Goal: Task Accomplishment & Management: Complete application form

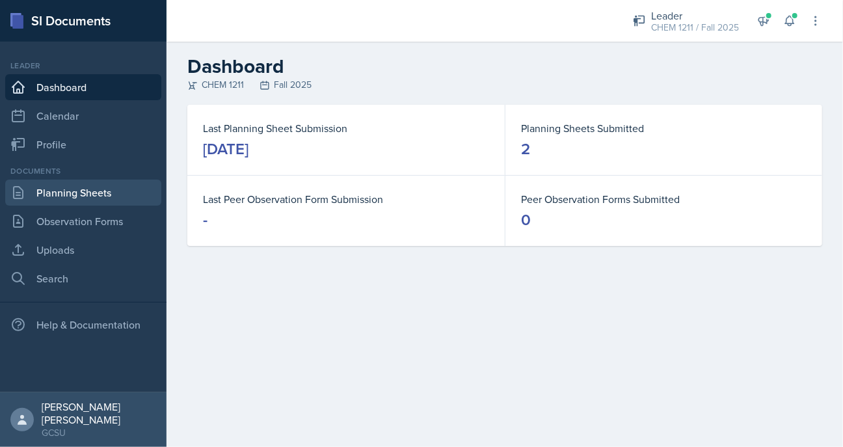
click at [72, 193] on link "Planning Sheets" at bounding box center [83, 193] width 156 height 26
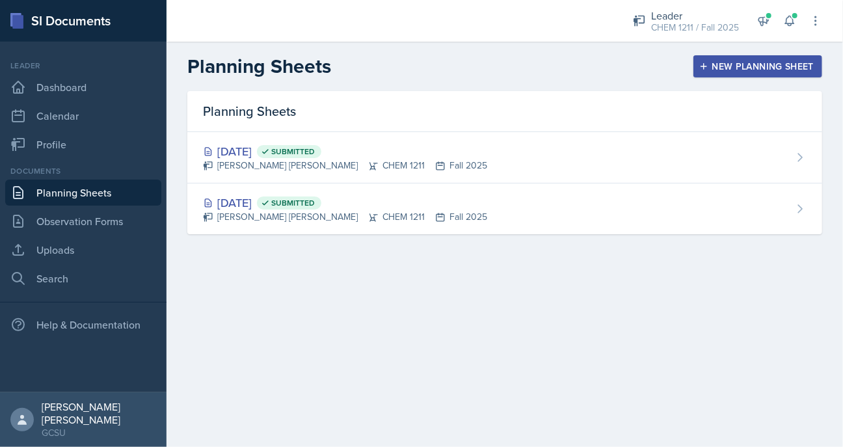
click at [738, 68] on div "New Planning Sheet" at bounding box center [758, 66] width 112 height 10
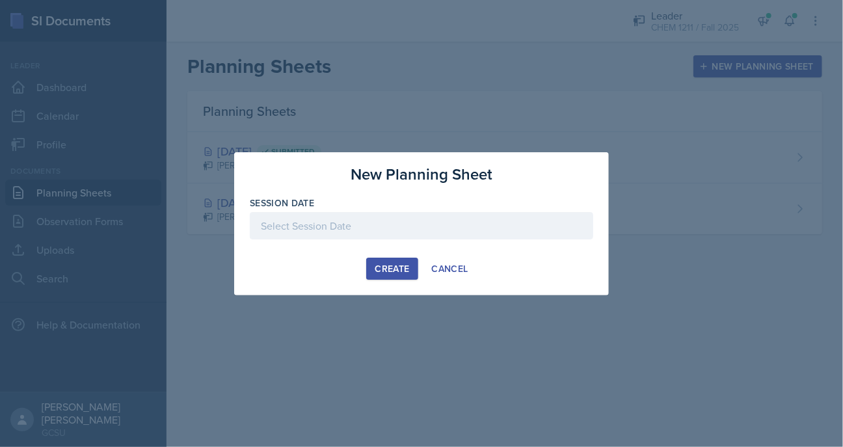
click at [427, 226] on div at bounding box center [422, 225] width 344 height 27
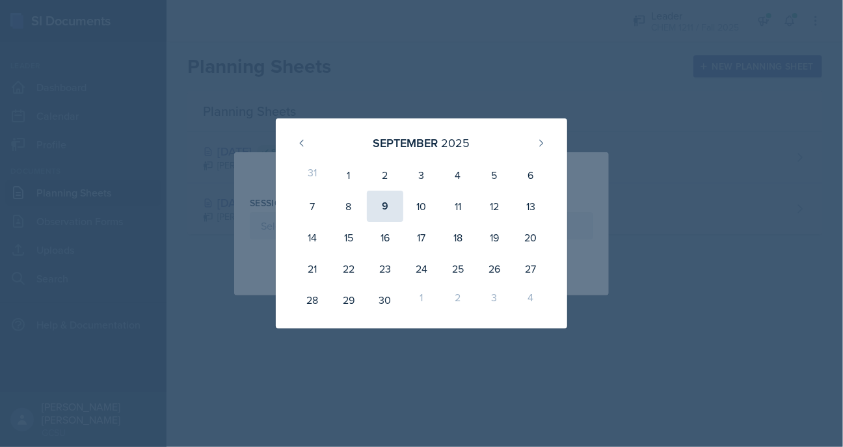
click at [388, 215] on div "9" at bounding box center [385, 206] width 36 height 31
type input "[DATE]"
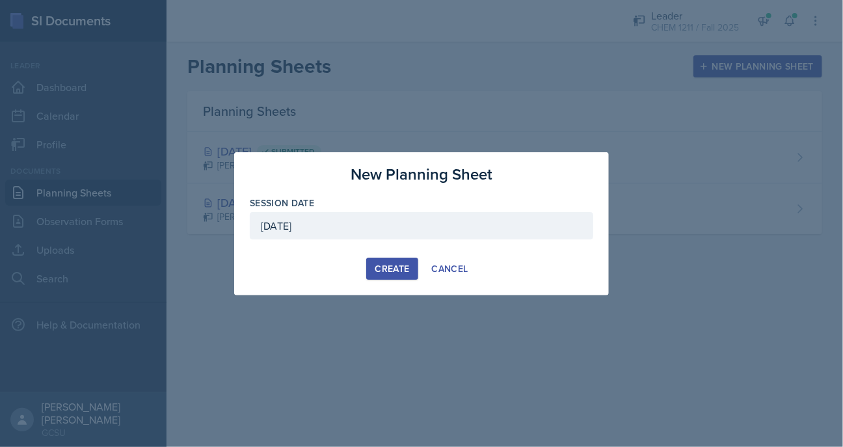
click at [386, 267] on div "Create" at bounding box center [392, 268] width 34 height 10
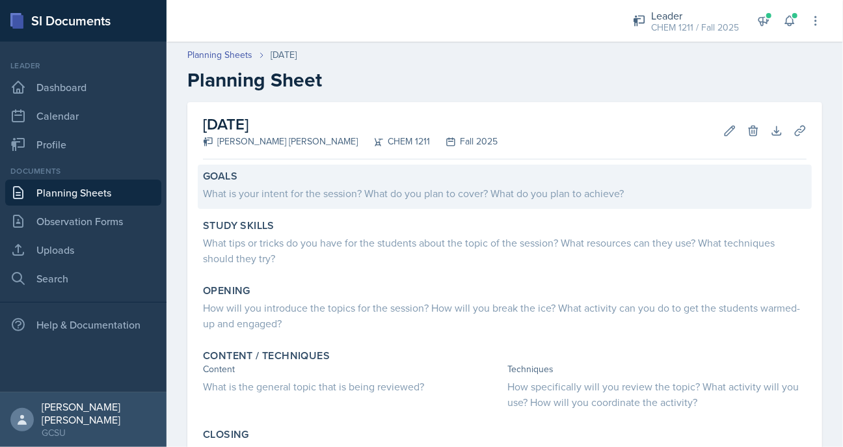
click at [349, 186] on div "What is your intent for the session? What do you plan to cover? What do you pla…" at bounding box center [505, 193] width 604 height 16
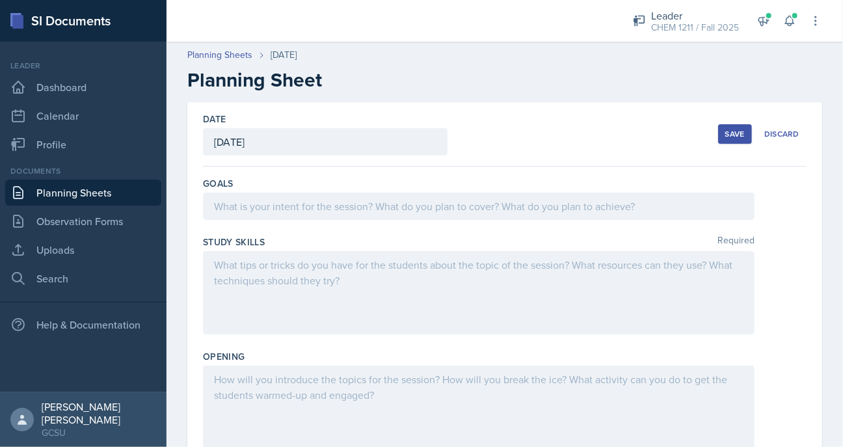
click at [332, 204] on div at bounding box center [479, 206] width 552 height 27
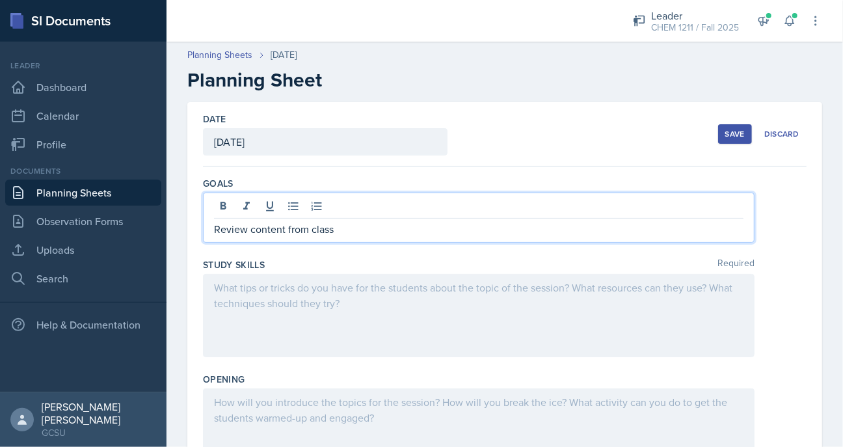
click at [276, 325] on div at bounding box center [479, 315] width 552 height 83
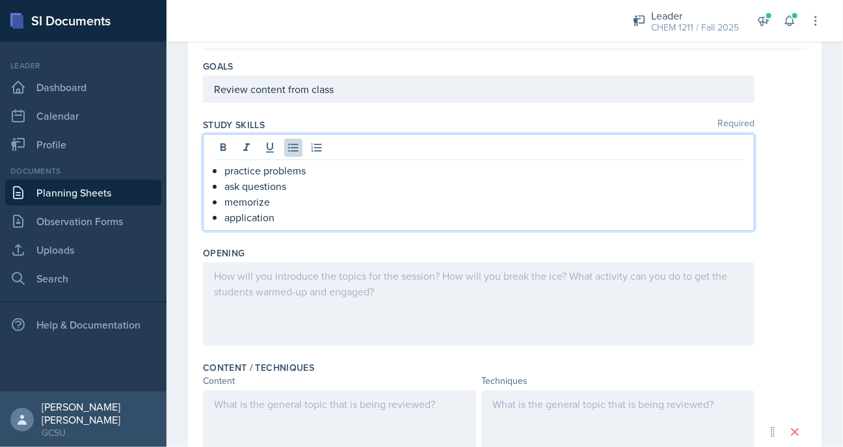
scroll to position [138, 0]
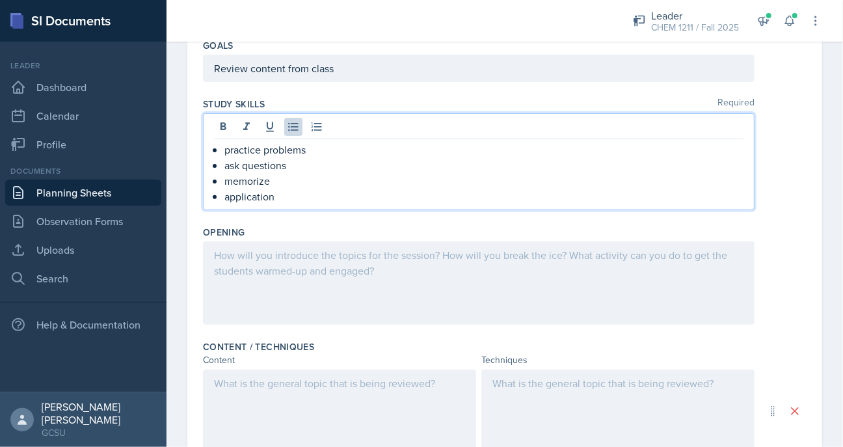
click at [461, 217] on div "Study Skills Required practice problems ask questions memorize application" at bounding box center [505, 156] width 604 height 128
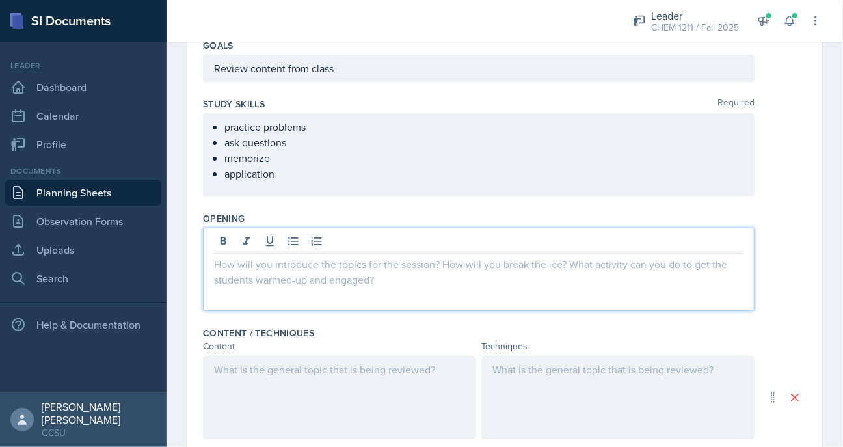
click at [431, 241] on div at bounding box center [479, 269] width 552 height 83
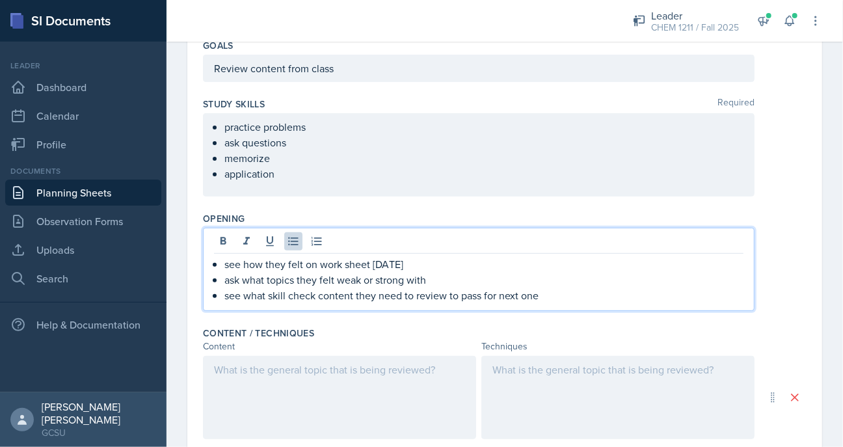
click at [343, 394] on div at bounding box center [339, 397] width 273 height 83
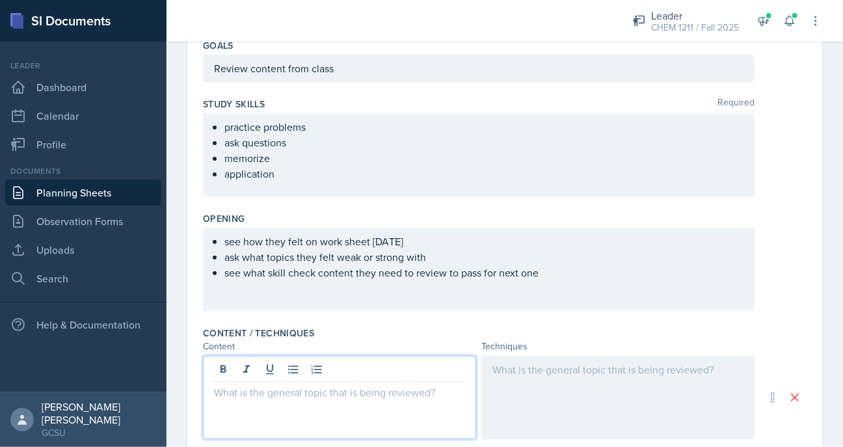
scroll to position [161, 0]
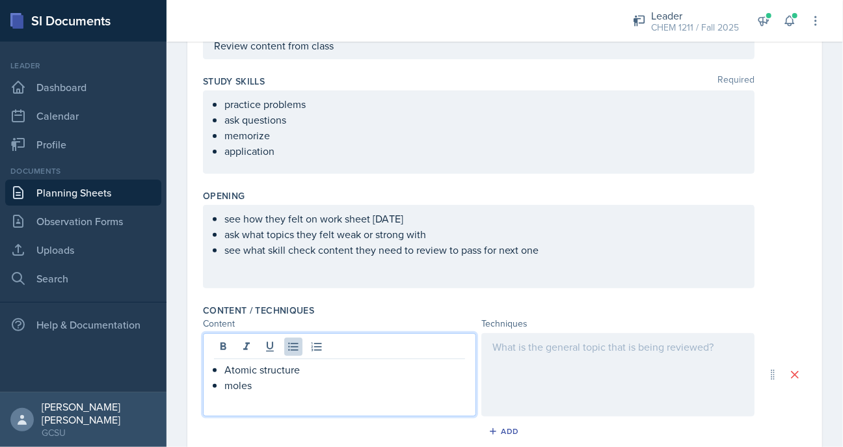
click at [332, 360] on div "Atomic structure moles" at bounding box center [339, 374] width 273 height 83
click at [314, 364] on p "Atomic structure" at bounding box center [344, 370] width 241 height 16
click at [286, 381] on p "moles" at bounding box center [344, 385] width 241 height 16
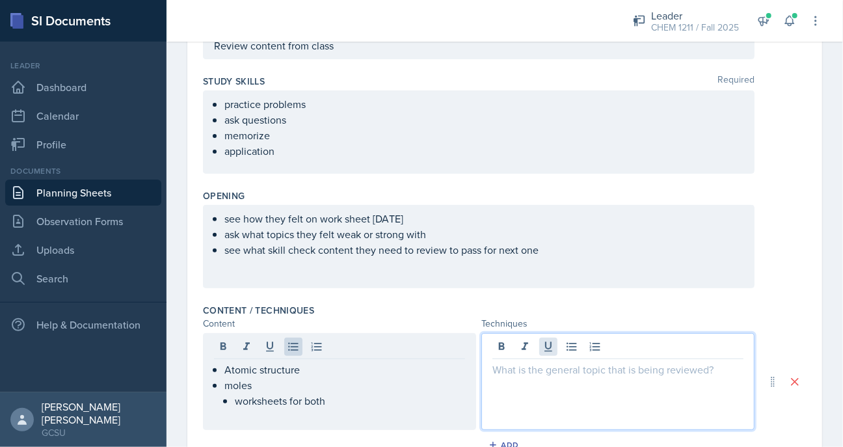
click at [546, 350] on div at bounding box center [617, 381] width 273 height 97
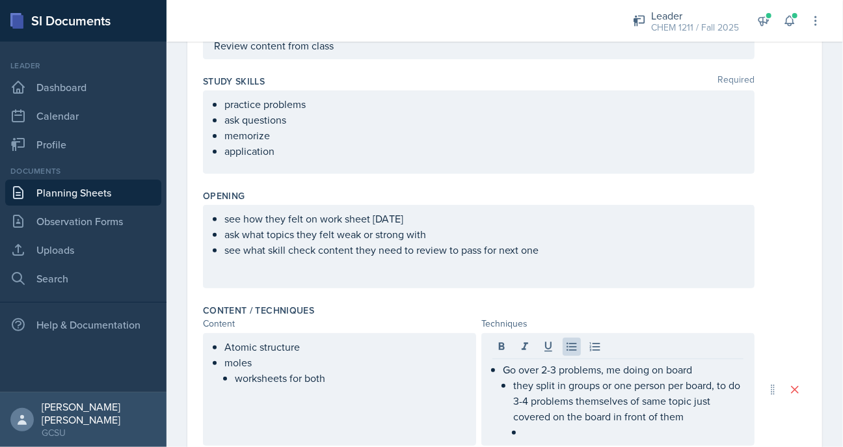
click at [549, 440] on div "Go over 2-3 problems, me doing on board they split in groups or one person per …" at bounding box center [617, 389] width 273 height 113
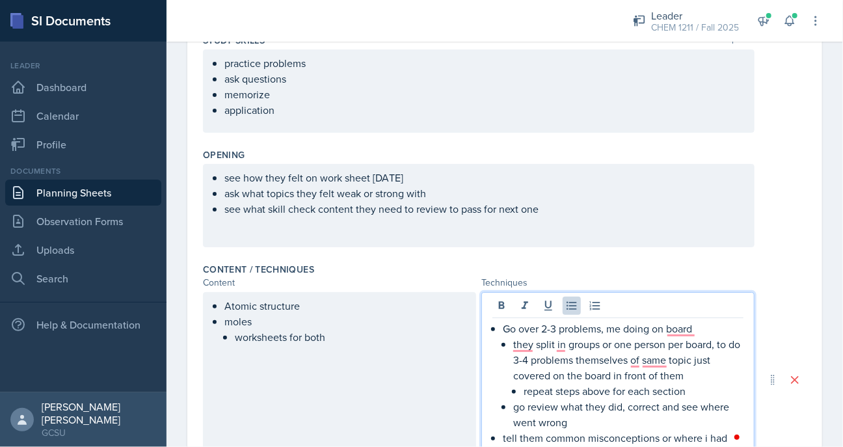
scroll to position [217, 0]
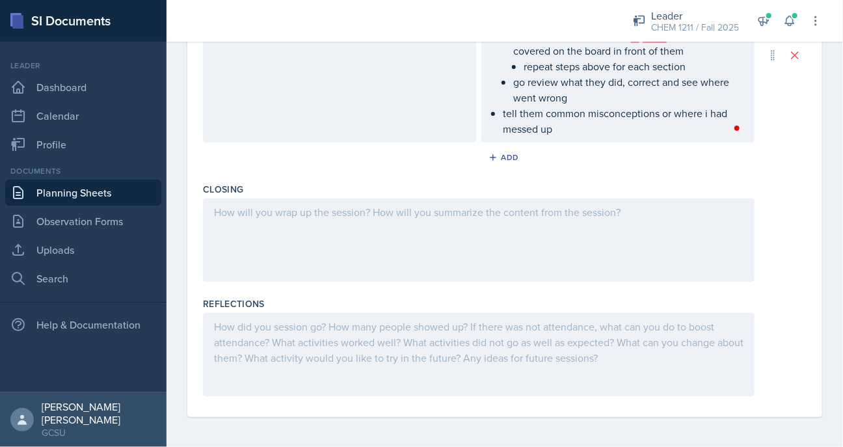
click at [442, 221] on div at bounding box center [479, 239] width 552 height 83
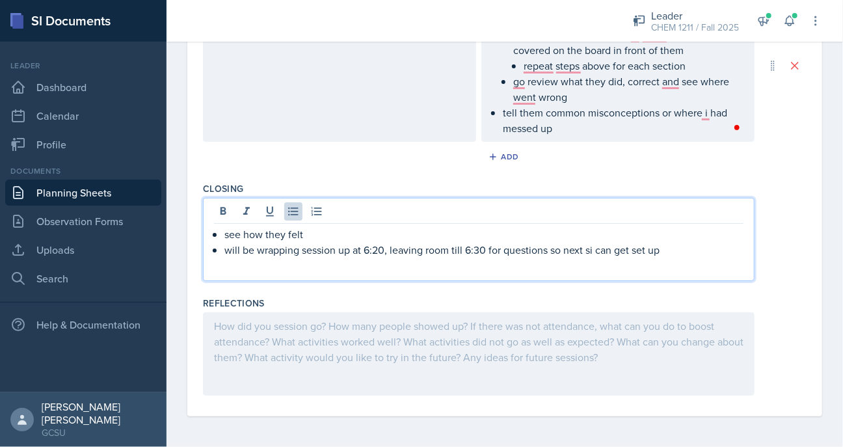
click at [327, 353] on div at bounding box center [479, 353] width 552 height 83
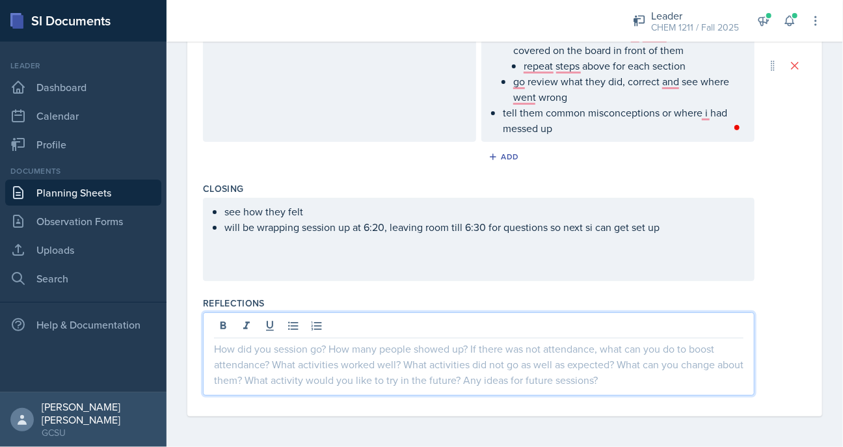
scroll to position [0, 0]
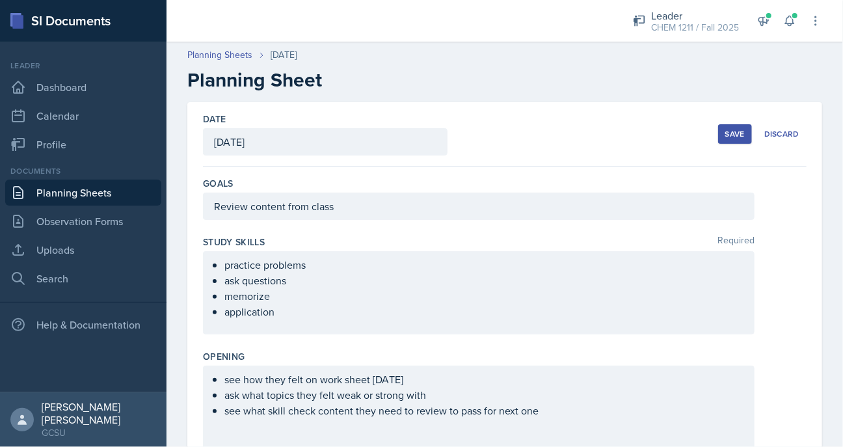
click at [729, 135] on div "Save" at bounding box center [735, 134] width 20 height 10
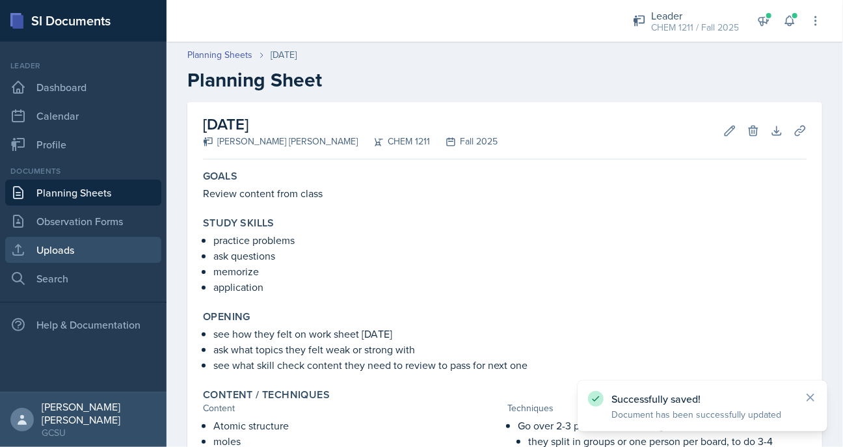
click at [79, 257] on link "Uploads" at bounding box center [83, 250] width 156 height 26
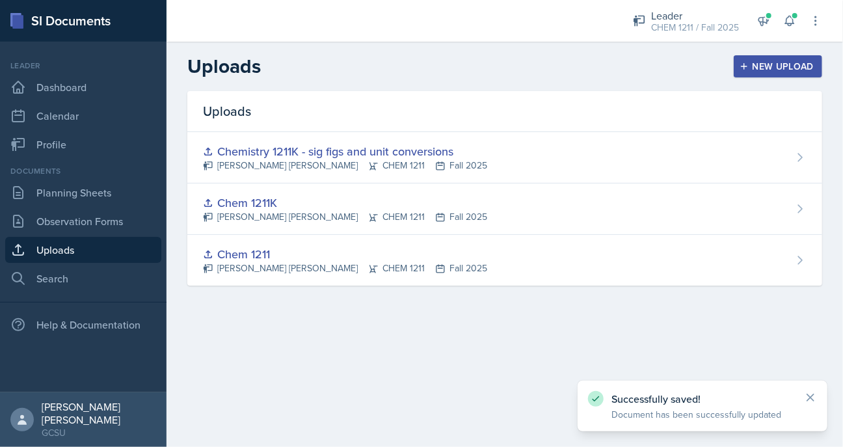
click at [760, 74] on button "New Upload" at bounding box center [778, 66] width 89 height 22
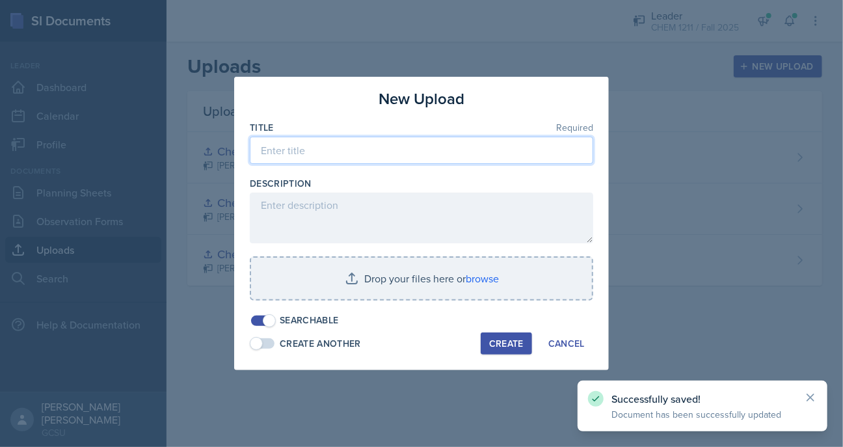
click at [439, 141] on input at bounding box center [422, 150] width 344 height 27
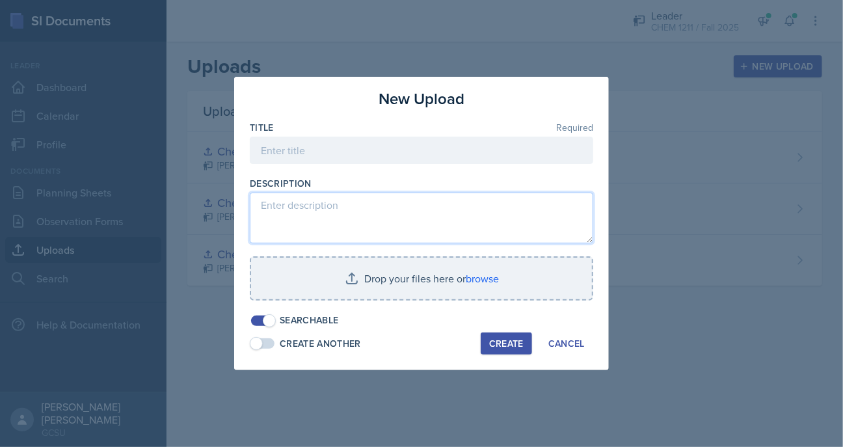
click at [360, 204] on textarea at bounding box center [422, 218] width 344 height 51
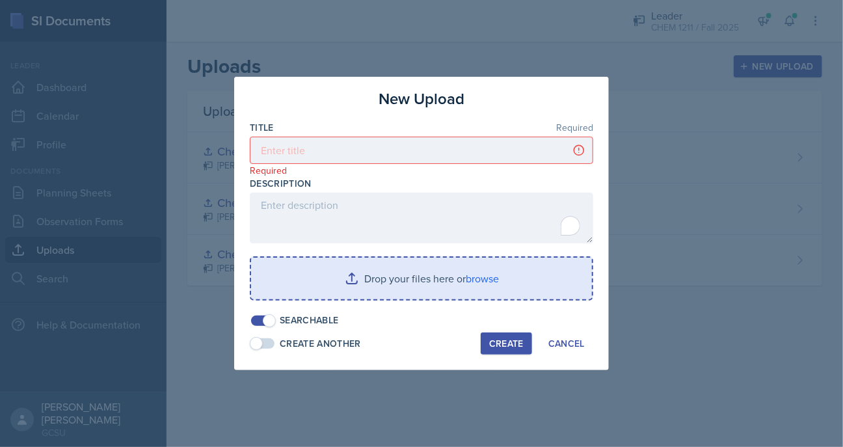
click at [379, 271] on input "file" at bounding box center [421, 279] width 341 height 42
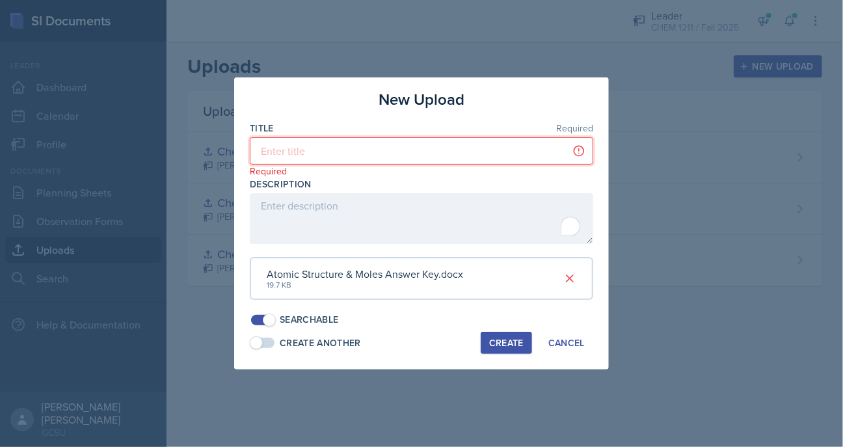
click at [414, 142] on input at bounding box center [422, 150] width 344 height 27
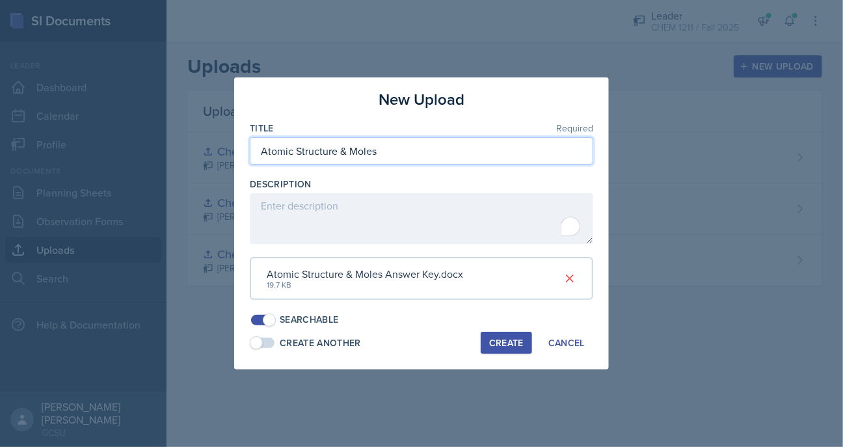
type input "Atomic Structure & Moles"
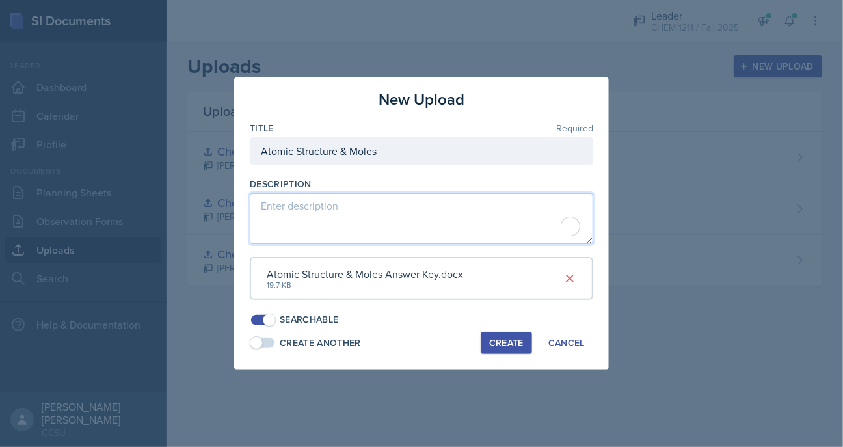
click at [362, 195] on textarea "To enrich screen reader interactions, please activate Accessibility in Grammarl…" at bounding box center [422, 218] width 344 height 51
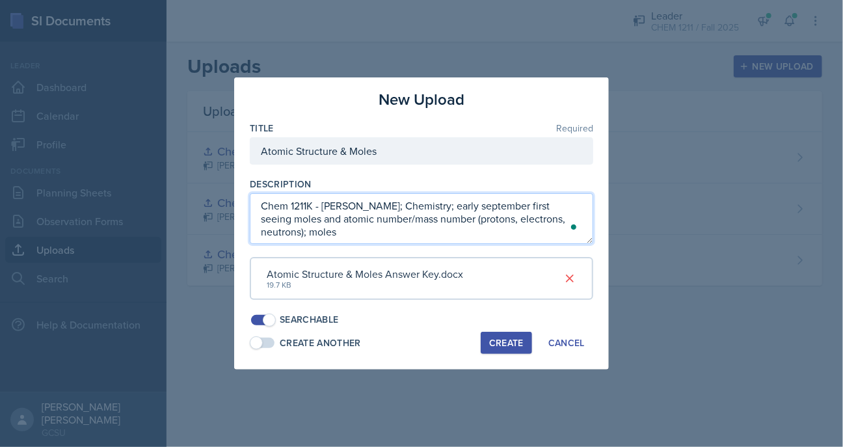
drag, startPoint x: 338, startPoint y: 236, endPoint x: 249, endPoint y: 198, distance: 96.5
click at [249, 198] on div "New Upload Title Required Atomic Structure & Moles Description Chem 1211K - [PE…" at bounding box center [421, 223] width 375 height 292
type textarea "Chem 1211K - [PERSON_NAME]; Chemistry; early september first seeing moles and a…"
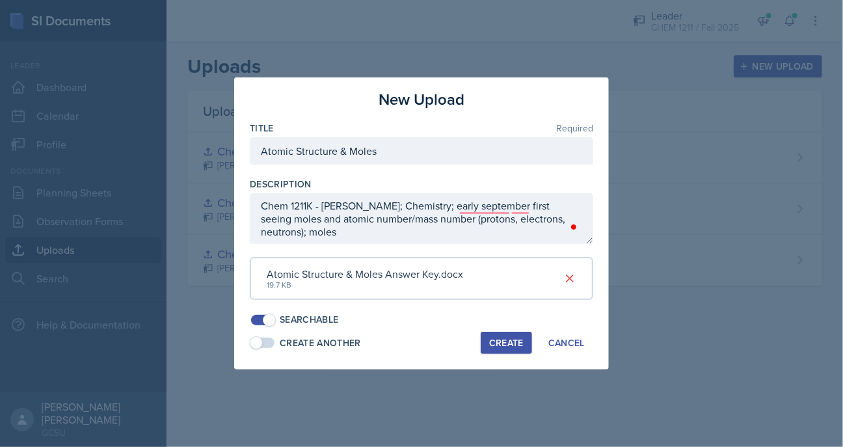
click at [499, 338] on div "Create" at bounding box center [506, 343] width 34 height 10
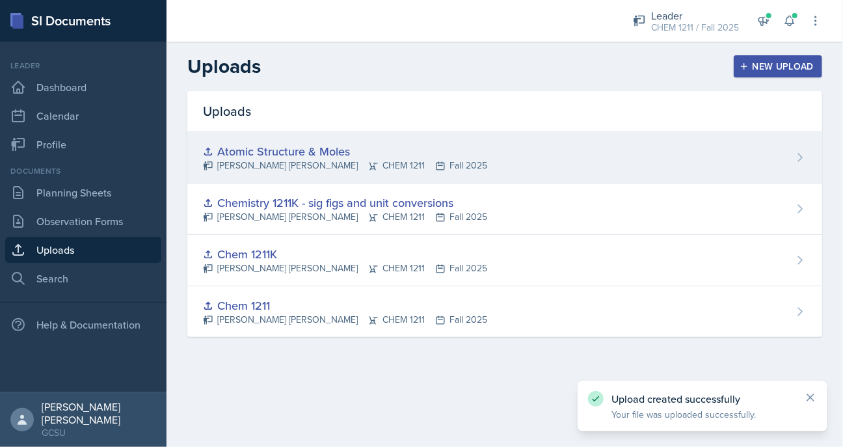
click at [770, 157] on div "Atomic Structure & [PERSON_NAME] [PERSON_NAME] CHEM 1211 Fall 2025" at bounding box center [504, 157] width 635 height 51
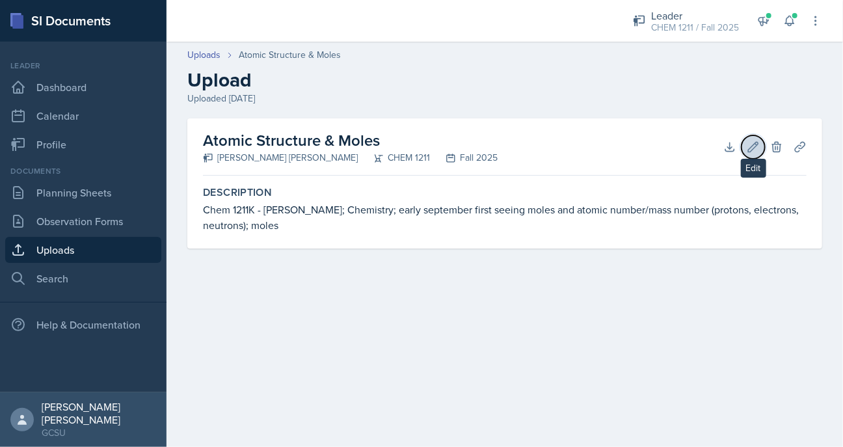
click at [756, 144] on icon at bounding box center [754, 147] width 10 height 10
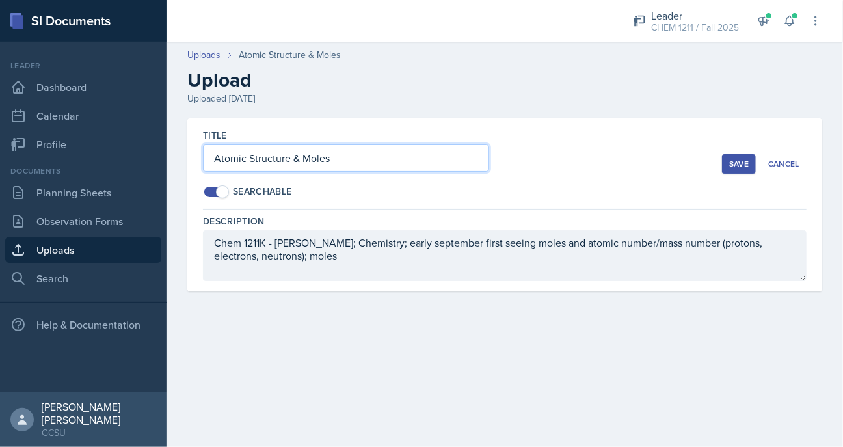
click at [379, 153] on input "Atomic Structure & Moles" at bounding box center [346, 157] width 286 height 27
type input "Atomic Structure & Moles - Answer Key"
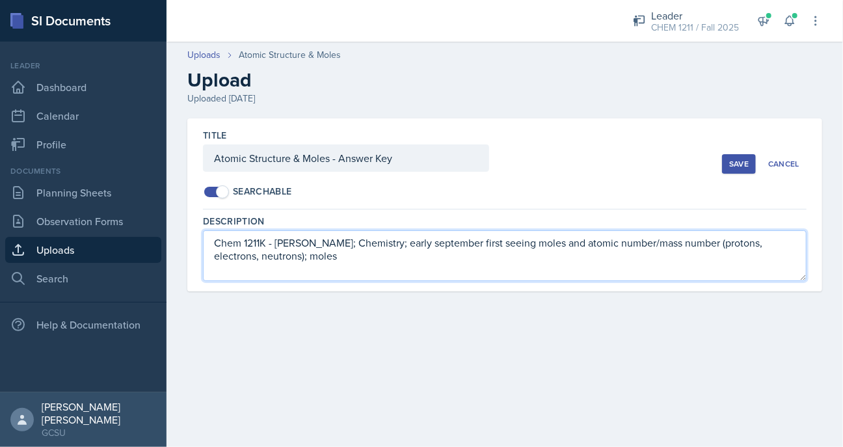
click at [301, 260] on textarea "Chem 1211K - [PERSON_NAME]; Chemistry; early september first seeing moles and a…" at bounding box center [505, 255] width 604 height 51
type textarea "Chem 1211K - [PERSON_NAME]; Chemistry; early september first seeing moles and a…"
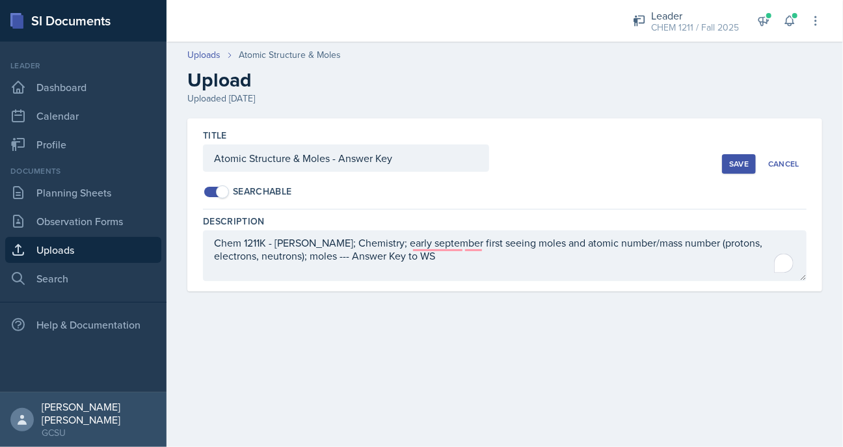
click at [738, 164] on div "Save" at bounding box center [739, 164] width 20 height 10
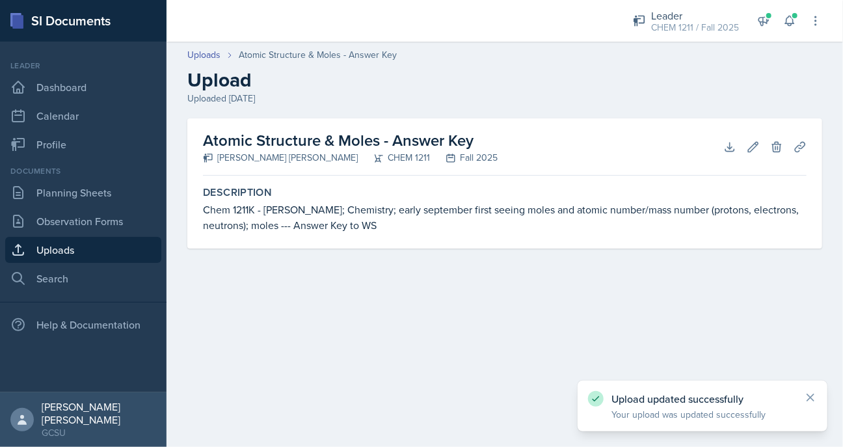
click at [77, 250] on link "Uploads" at bounding box center [83, 250] width 156 height 26
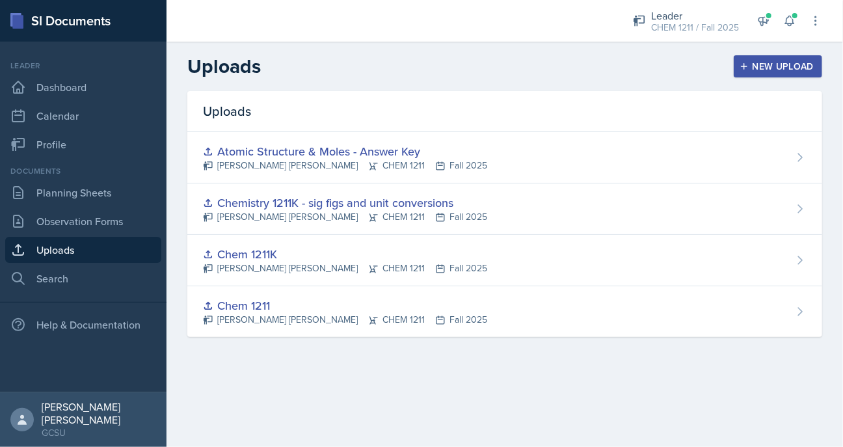
click at [766, 62] on div "New Upload" at bounding box center [778, 66] width 72 height 10
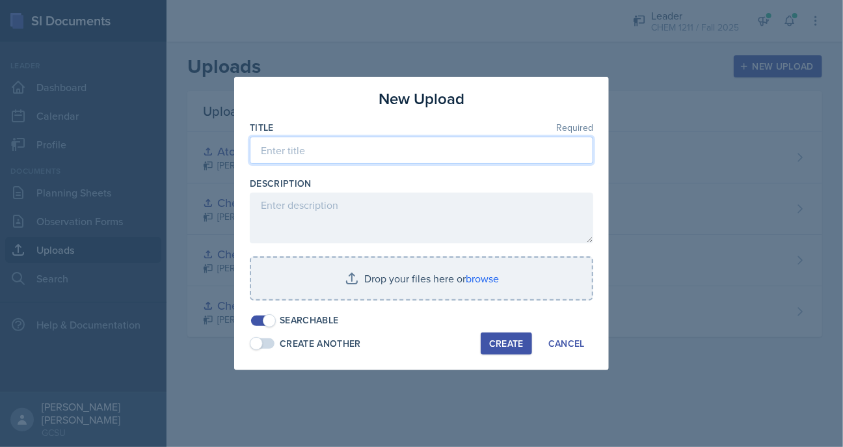
click at [338, 152] on input at bounding box center [422, 150] width 344 height 27
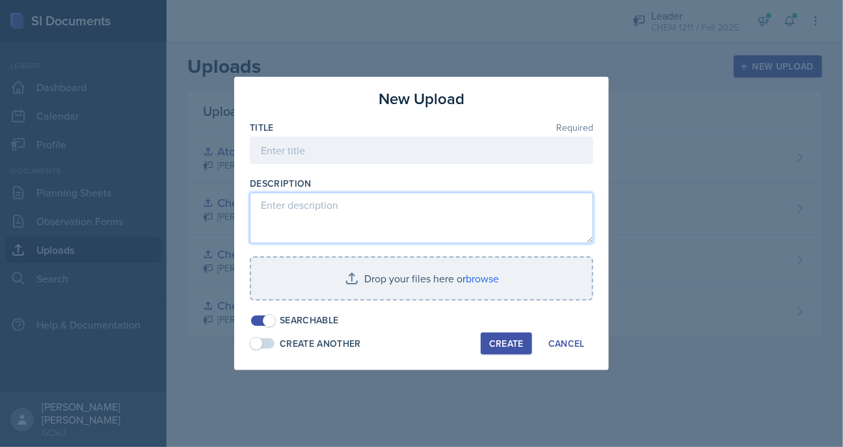
click at [326, 206] on textarea at bounding box center [422, 218] width 344 height 51
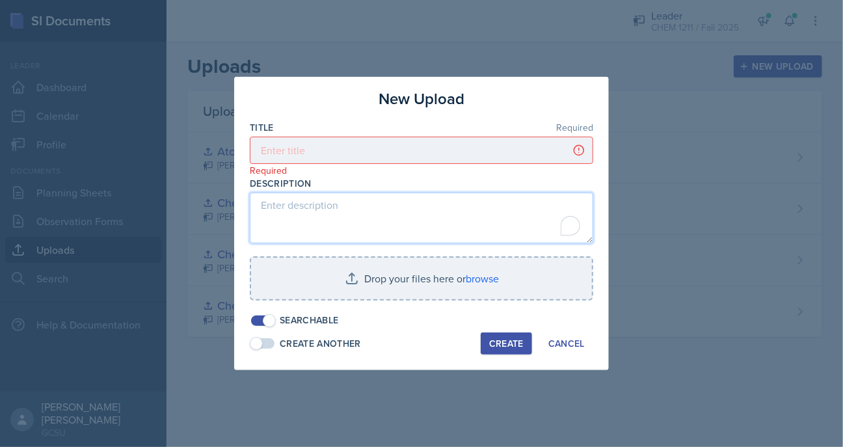
paste textarea "Chem 1211K - [PERSON_NAME]; Chemistry; early september first seeing moles and a…"
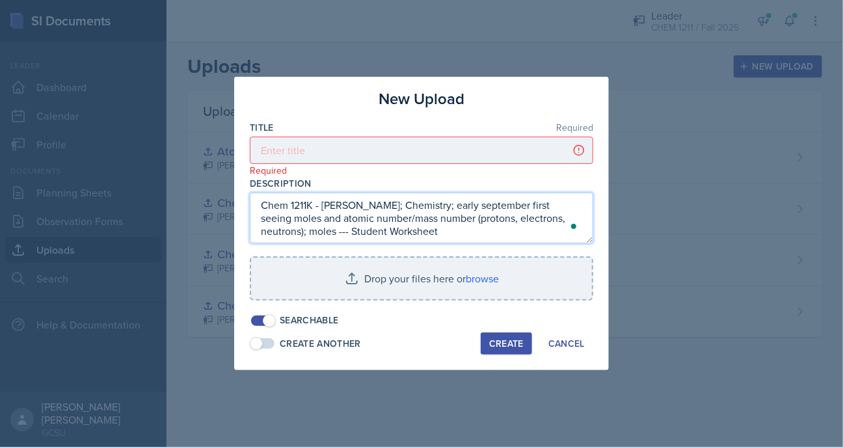
type textarea "Chem 1211K - [PERSON_NAME]; Chemistry; early september first seeing moles and a…"
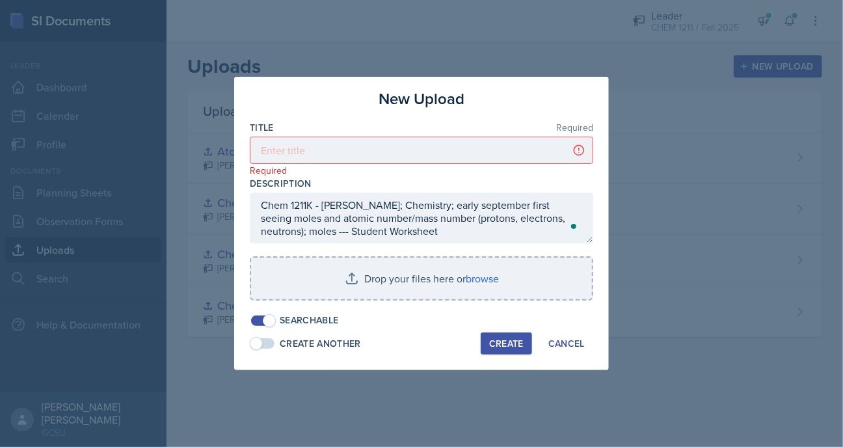
click at [313, 168] on p "Required" at bounding box center [422, 170] width 344 height 13
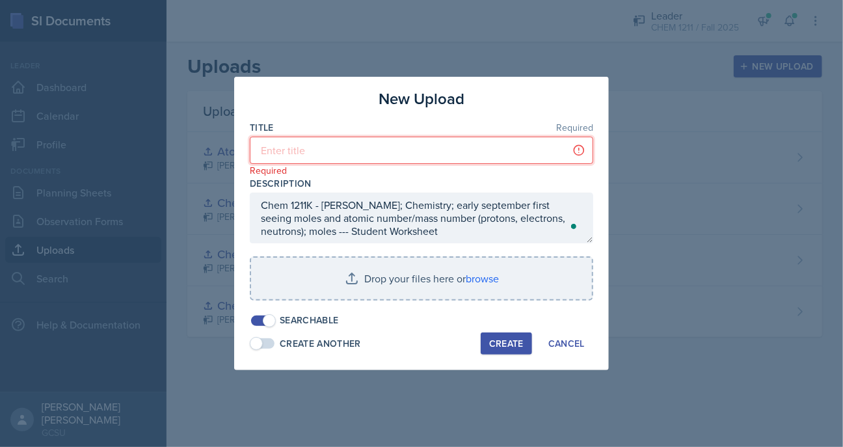
click at [303, 150] on input at bounding box center [422, 150] width 344 height 27
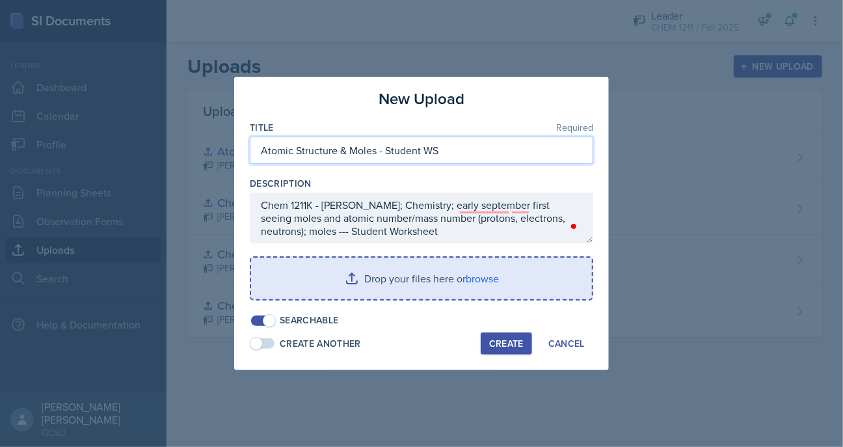
type input "Atomic Structure & Moles - Student WS"
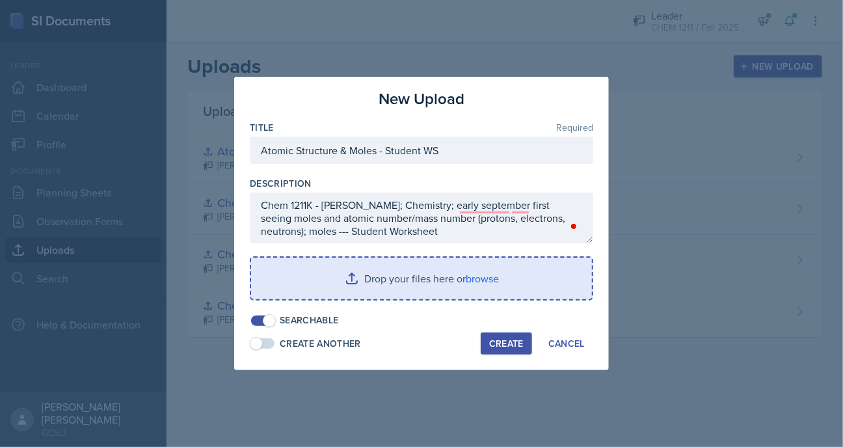
click at [475, 296] on input "file" at bounding box center [421, 279] width 341 height 42
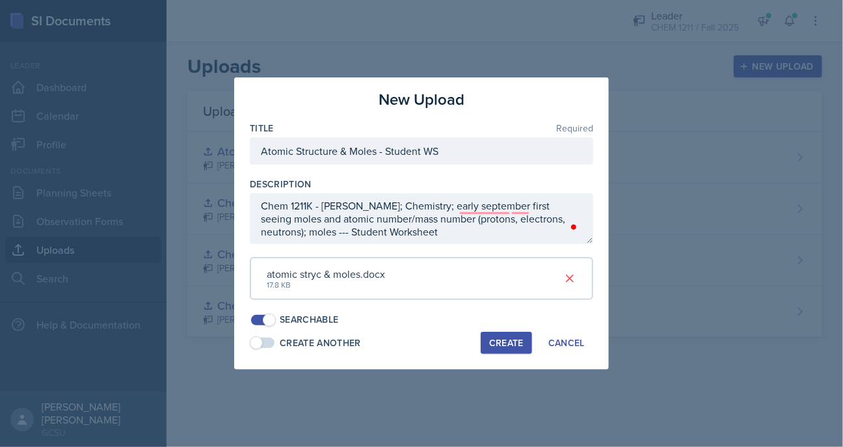
click at [511, 338] on div "Create" at bounding box center [506, 343] width 34 height 10
click at [499, 338] on div "Create" at bounding box center [506, 343] width 34 height 10
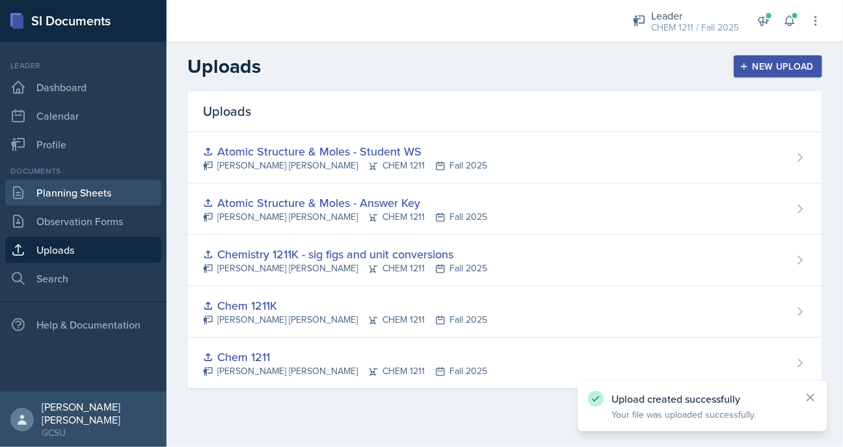
click at [53, 200] on link "Planning Sheets" at bounding box center [83, 193] width 156 height 26
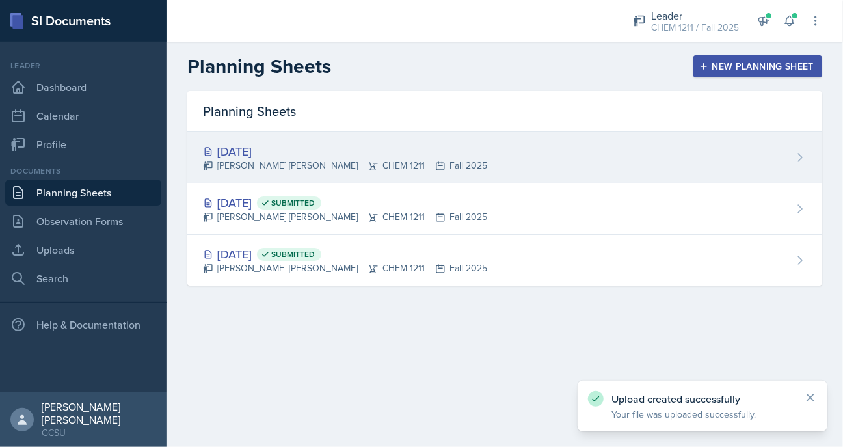
click at [413, 174] on div "[DATE] [PERSON_NAME] [PERSON_NAME] CHEM 1211 Fall 2025" at bounding box center [504, 157] width 635 height 51
click at [413, 174] on main "Planning Sheets New Planning Sheet Planning Sheets [DATE] [PERSON_NAME] [PERSON…" at bounding box center [505, 244] width 677 height 405
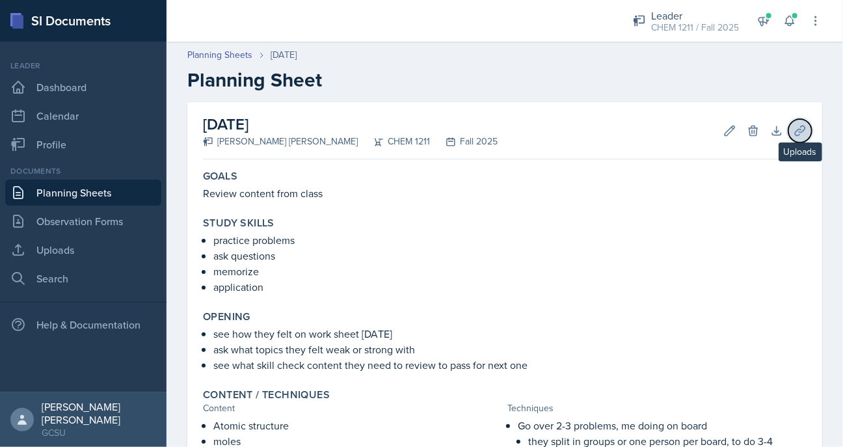
click at [807, 135] on button "Uploads" at bounding box center [799, 130] width 23 height 23
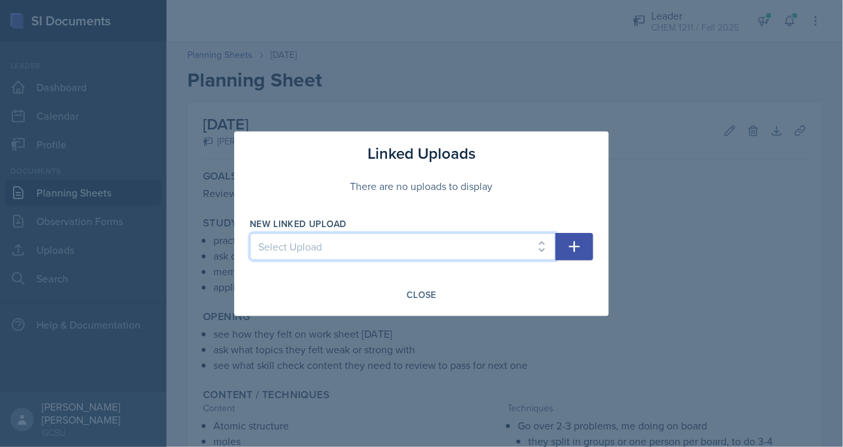
click at [388, 240] on select "Select Upload Chem 1211 Chem 1211K Chemistry 1211K - sig figs and unit conversi…" at bounding box center [403, 246] width 306 height 27
select select "2b3326dd-9980-4d82-84f2-03ef7d2f815d"
click at [570, 249] on icon "button" at bounding box center [575, 247] width 16 height 16
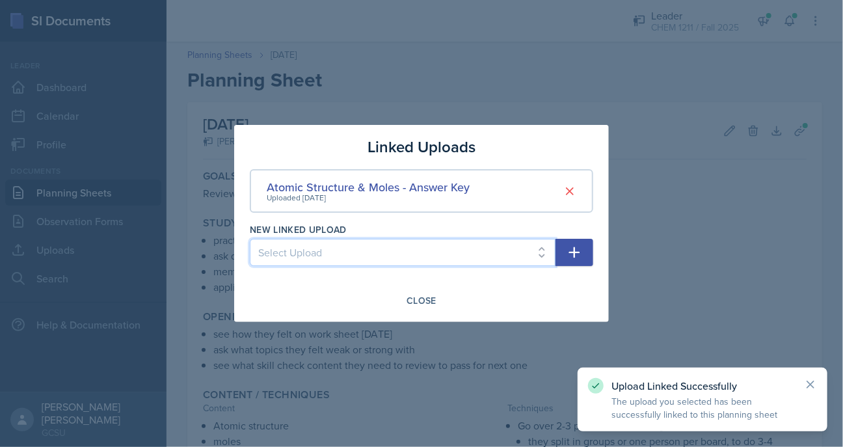
click at [448, 262] on select "Select Upload Chem 1211 Chem 1211K Chemistry 1211K - sig figs and unit conversi…" at bounding box center [403, 252] width 306 height 27
select select "b1c3c134-cfad-47f8-9cc5-45136bd48481"
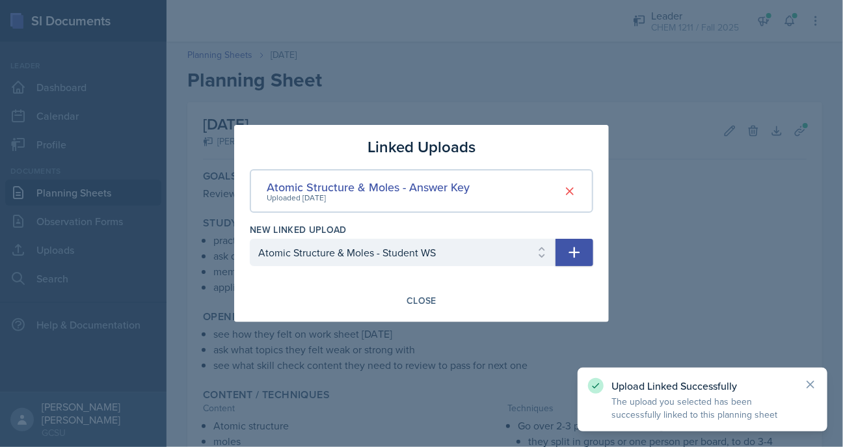
click at [582, 249] on icon "button" at bounding box center [575, 253] width 16 height 16
select select
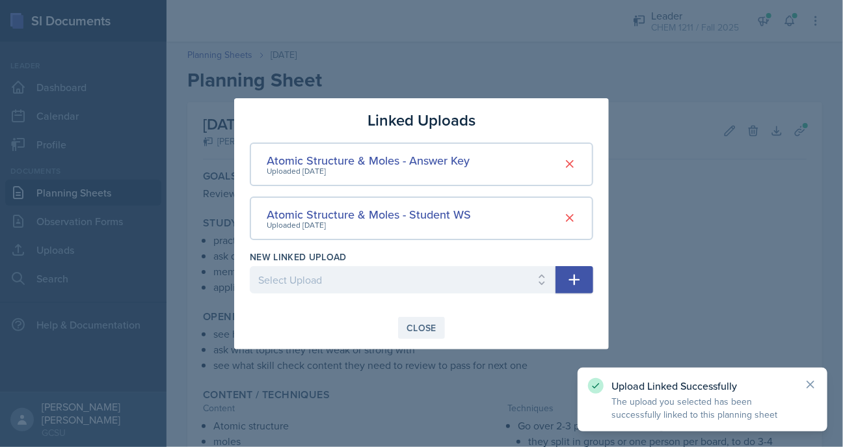
click at [427, 318] on button "Close" at bounding box center [421, 328] width 47 height 22
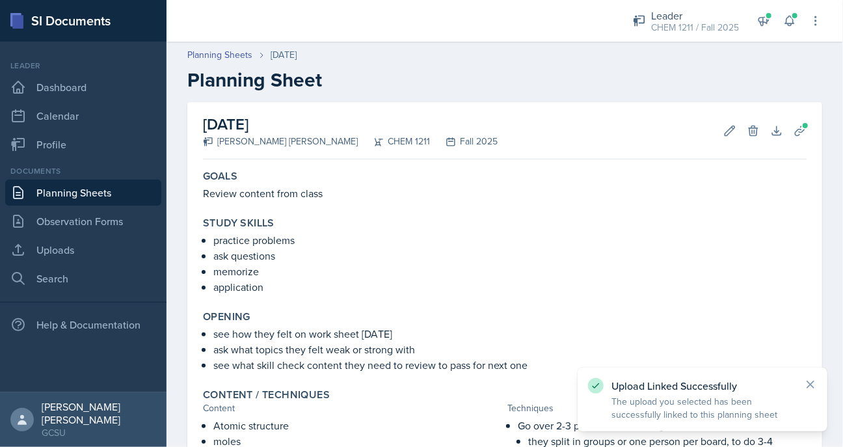
scroll to position [59, 0]
